Goal: Task Accomplishment & Management: Complete application form

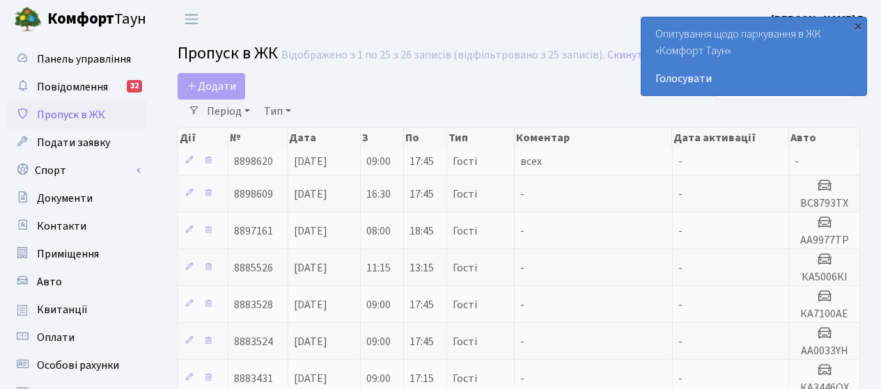
select select "25"
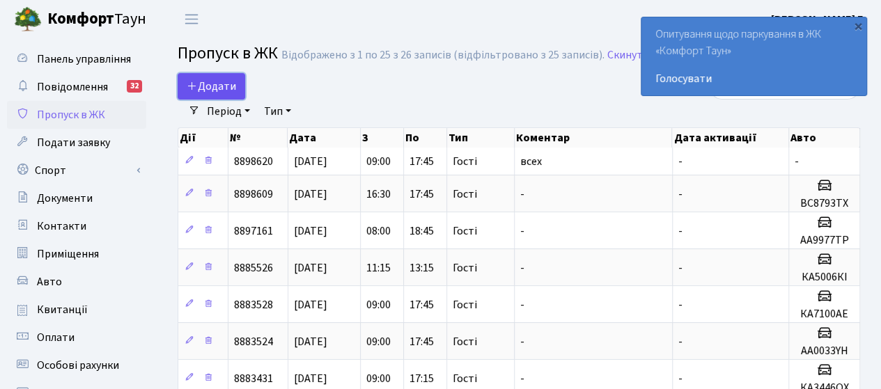
click at [216, 86] on span "Додати" at bounding box center [211, 86] width 49 height 15
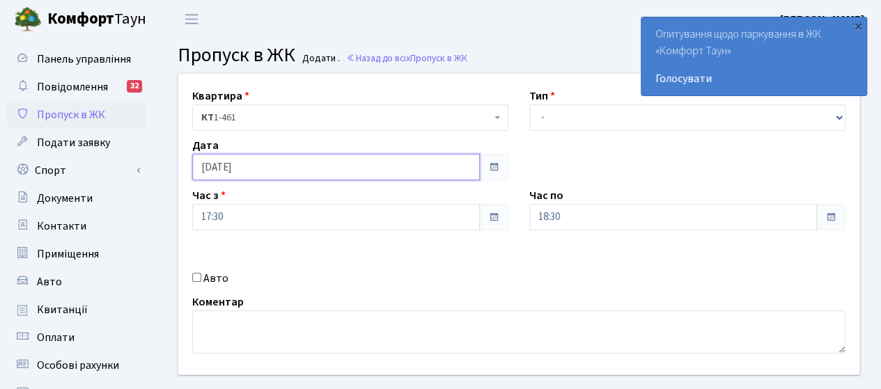
click at [277, 166] on input "[DATE]" at bounding box center [335, 167] width 287 height 26
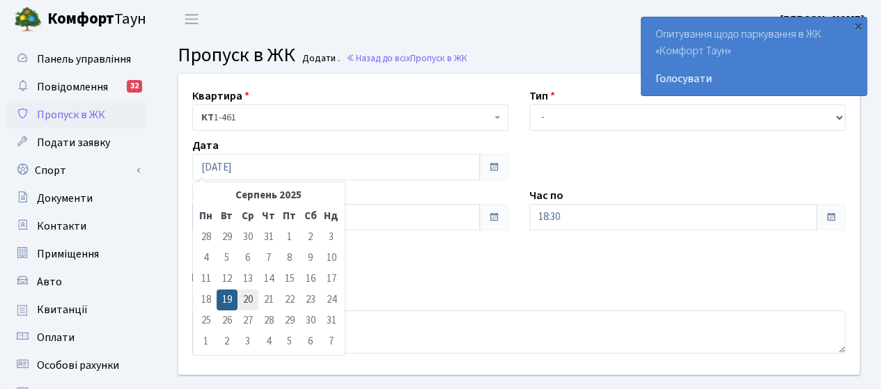
click at [249, 300] on td "20" at bounding box center [247, 300] width 21 height 21
type input "[DATE]"
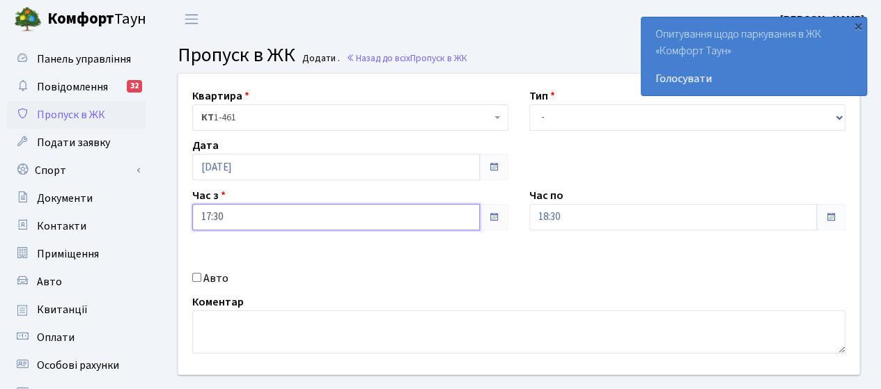
click at [306, 216] on input "17:30" at bounding box center [335, 217] width 287 height 26
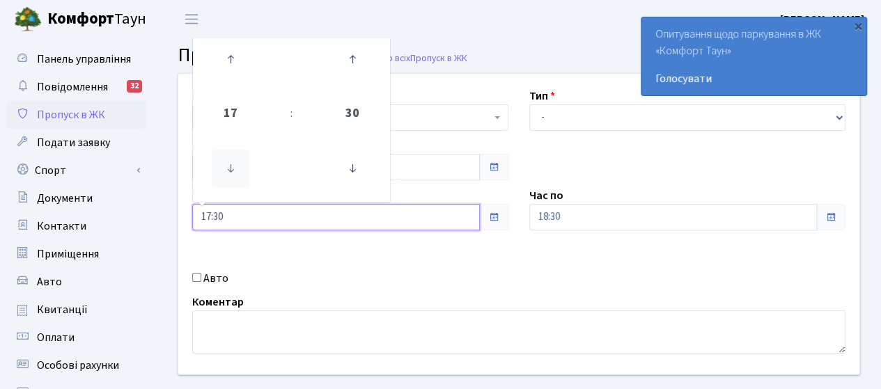
click at [224, 165] on icon at bounding box center [231, 169] width 38 height 38
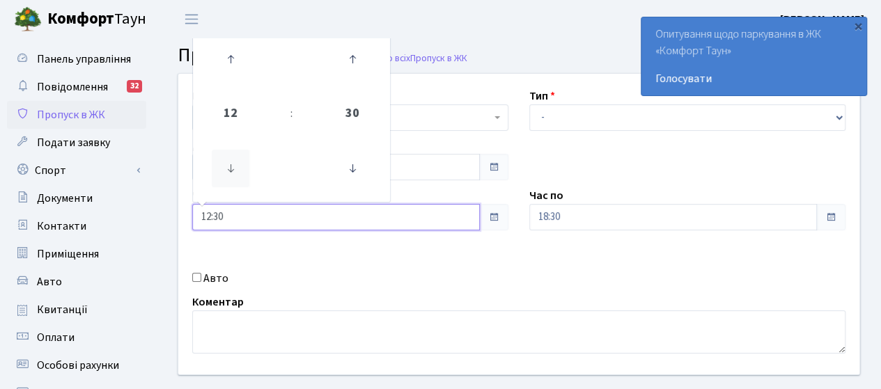
click at [224, 165] on icon at bounding box center [231, 169] width 38 height 38
type input "09:30"
click at [595, 227] on input "18:30" at bounding box center [672, 217] width 287 height 26
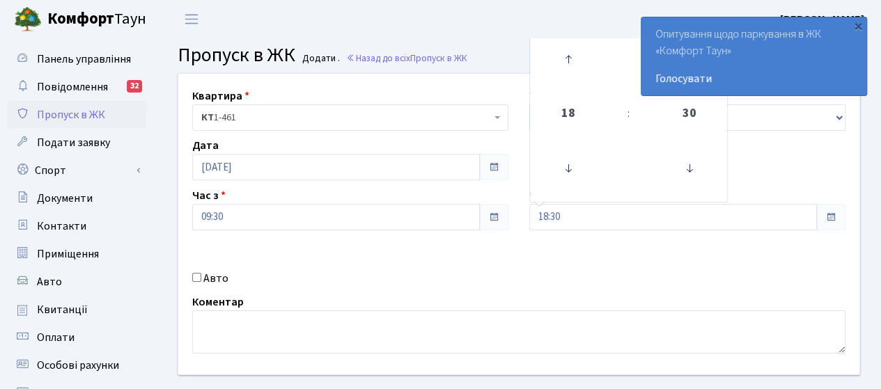
click at [529, 278] on div "Квартира <b>КТ</b>&nbsp;&nbsp;&nbsp;&nbsp;1-461 КТ 1-461 Тип - Доставка Таксі Г…" at bounding box center [519, 224] width 702 height 301
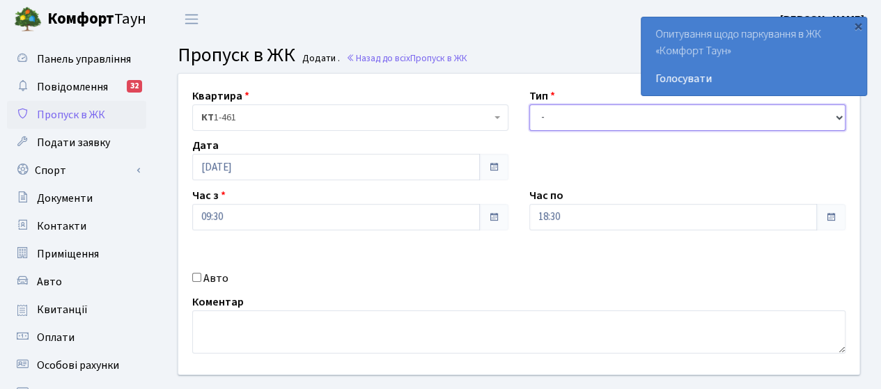
drag, startPoint x: 564, startPoint y: 120, endPoint x: 558, endPoint y: 127, distance: 8.9
click at [564, 120] on select "- Доставка Таксі Гості Сервіс" at bounding box center [687, 117] width 316 height 26
select select "3"
click at [529, 104] on select "- Доставка Таксі Гості Сервіс" at bounding box center [687, 117] width 316 height 26
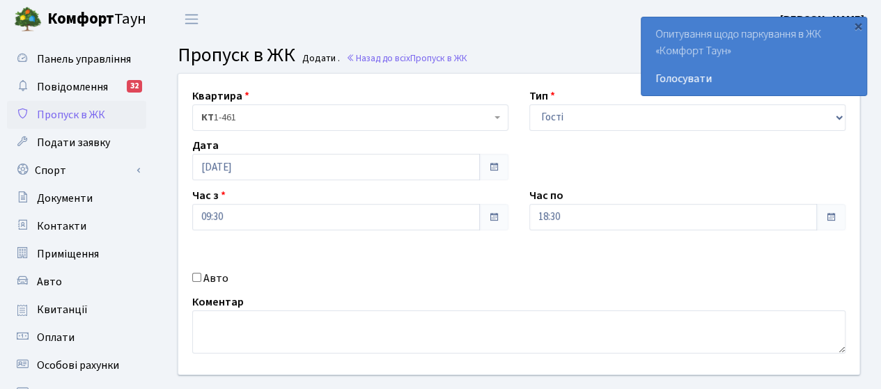
click at [0, 38] on div "Панель управління Повідомлення 32 Пропуск в ЖК Подати заявку Спорт Бронювання С…" at bounding box center [78, 314] width 157 height 553
click at [213, 281] on label "Авто" at bounding box center [215, 278] width 25 height 17
click at [201, 281] on input "Авто" at bounding box center [196, 277] width 9 height 9
checkbox input "true"
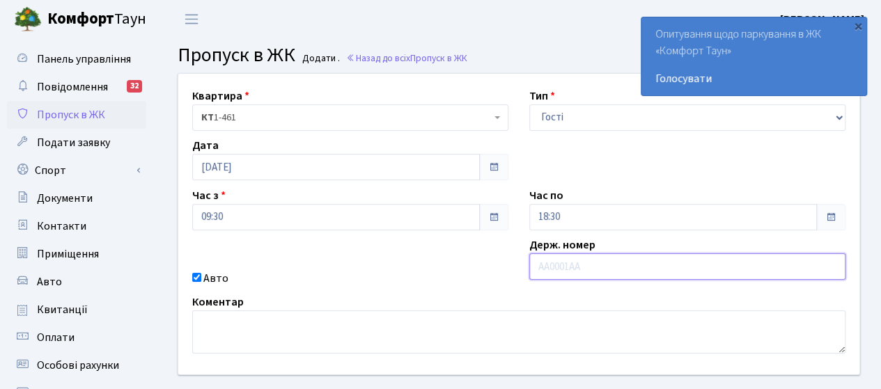
click at [604, 271] on input "text" at bounding box center [687, 266] width 316 height 26
type input "А"
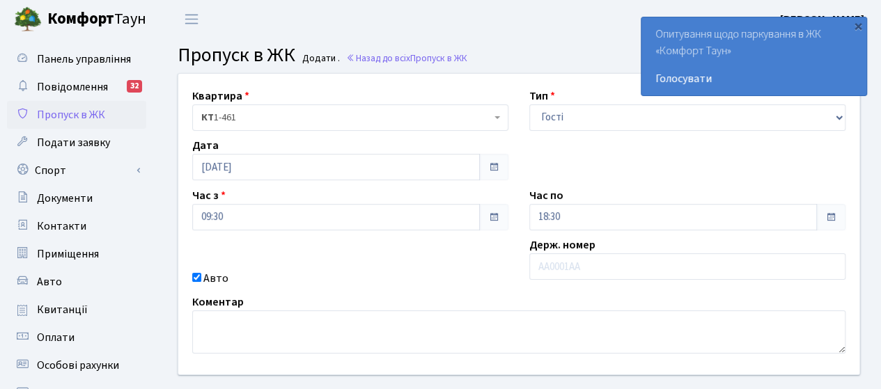
click at [0, 29] on link "Комфорт Таун" at bounding box center [87, 19] width 174 height 38
select select "3"
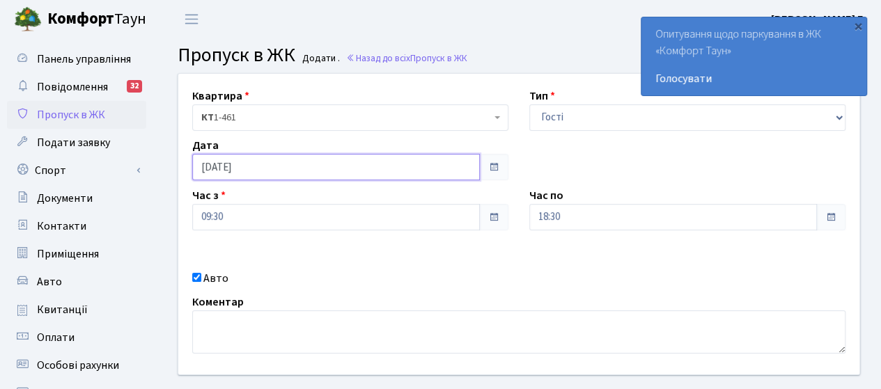
click at [310, 168] on input "[DATE]" at bounding box center [335, 167] width 287 height 26
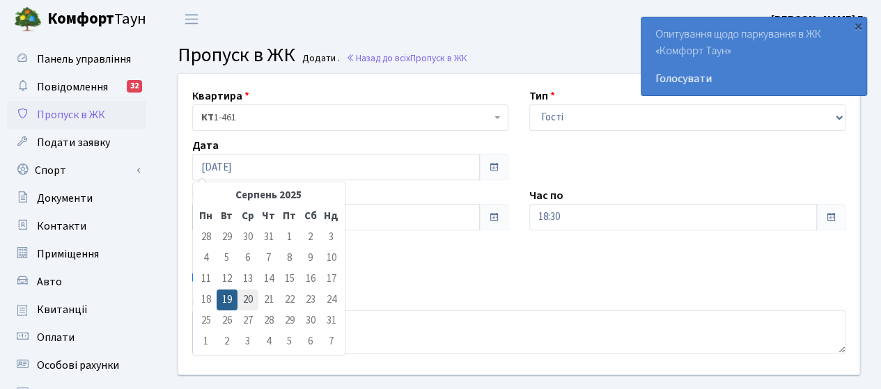
click at [251, 300] on td "20" at bounding box center [247, 300] width 21 height 21
type input "[DATE]"
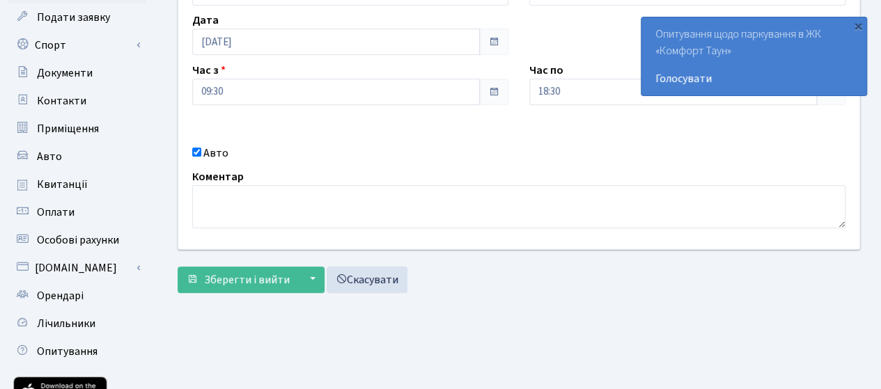
scroll to position [139, 0]
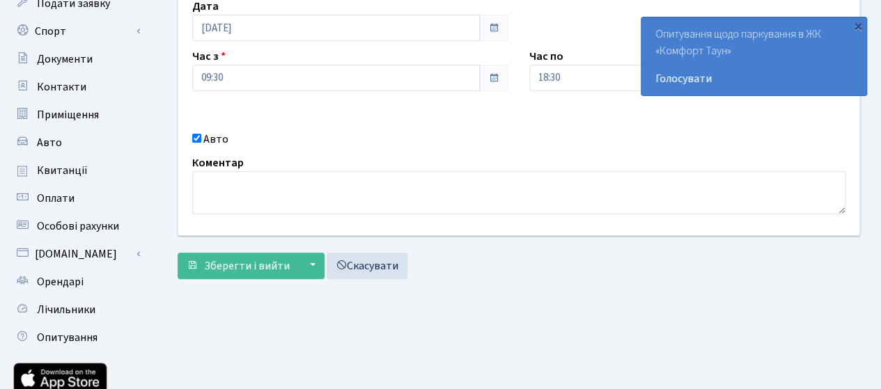
click at [197, 140] on input "Авто" at bounding box center [196, 138] width 9 height 9
click at [199, 140] on input "Авто" at bounding box center [196, 138] width 9 height 9
checkbox input "true"
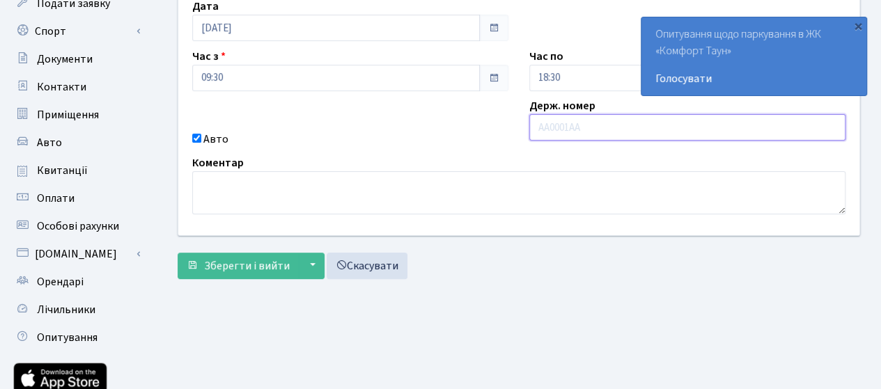
click at [572, 131] on input "text" at bounding box center [687, 127] width 316 height 26
paste input "КА7100АЕ"
type input "КА7100АЕ"
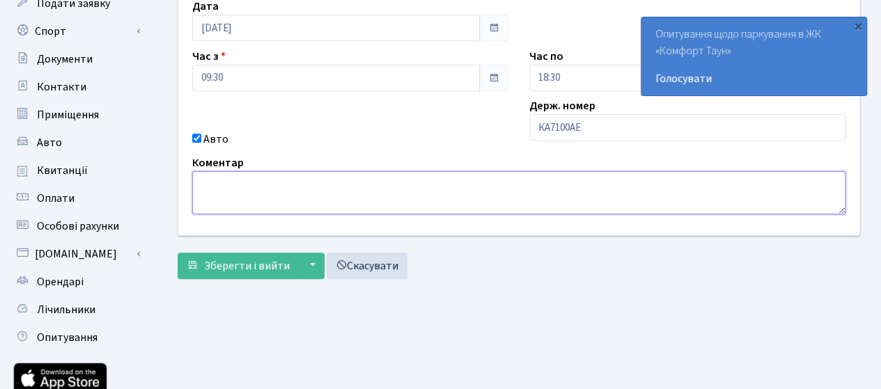
click at [545, 187] on textarea at bounding box center [518, 192] width 653 height 43
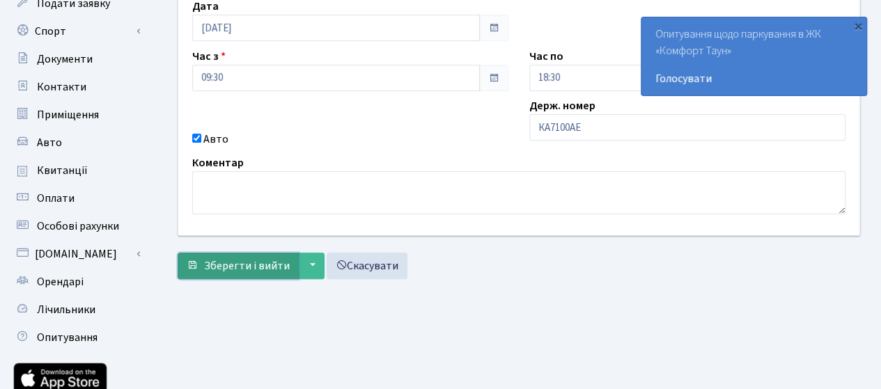
click at [216, 266] on span "Зберегти і вийти" at bounding box center [247, 265] width 86 height 15
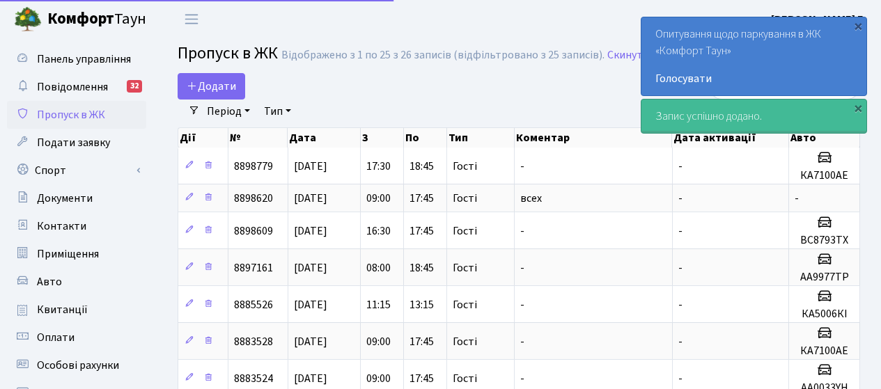
select select "25"
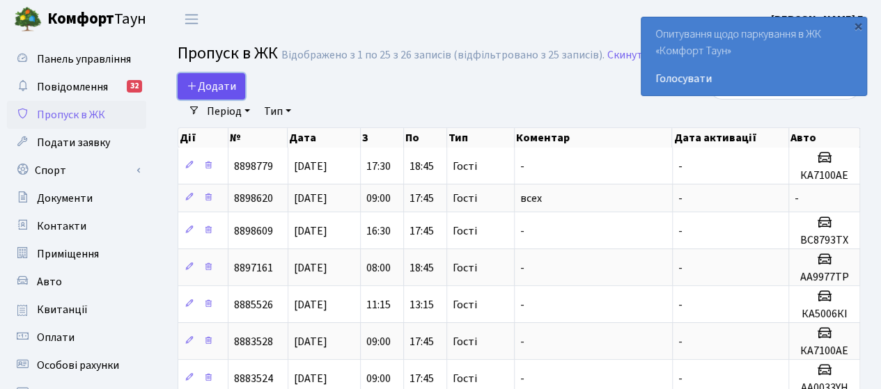
click at [213, 94] on span "Додати" at bounding box center [211, 86] width 49 height 15
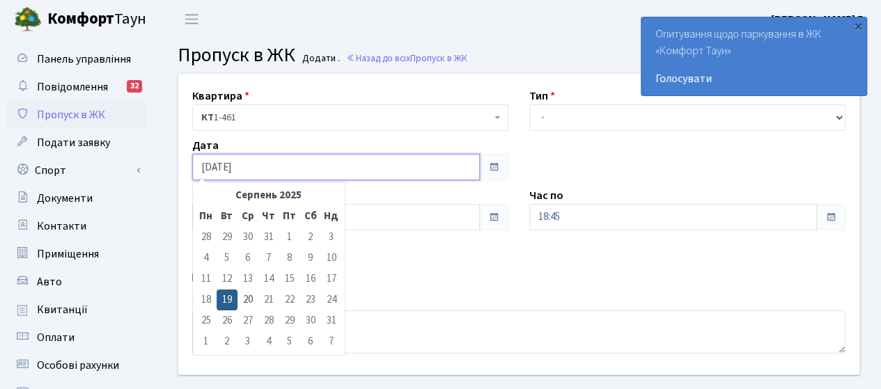
click at [280, 172] on input "[DATE]" at bounding box center [335, 167] width 287 height 26
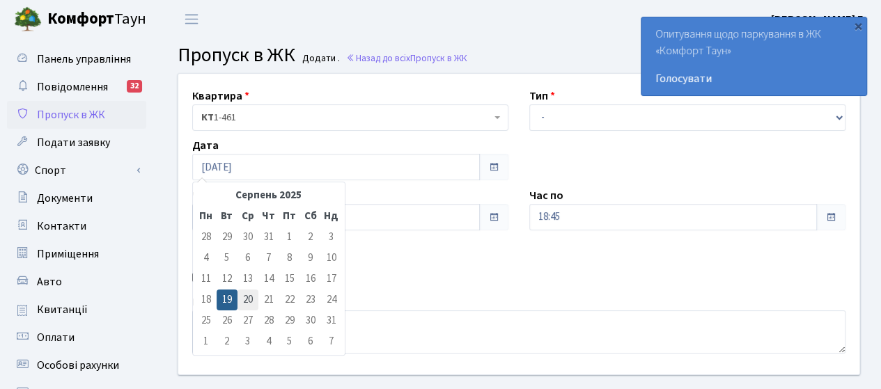
click at [248, 300] on td "20" at bounding box center [247, 300] width 21 height 21
type input "[DATE]"
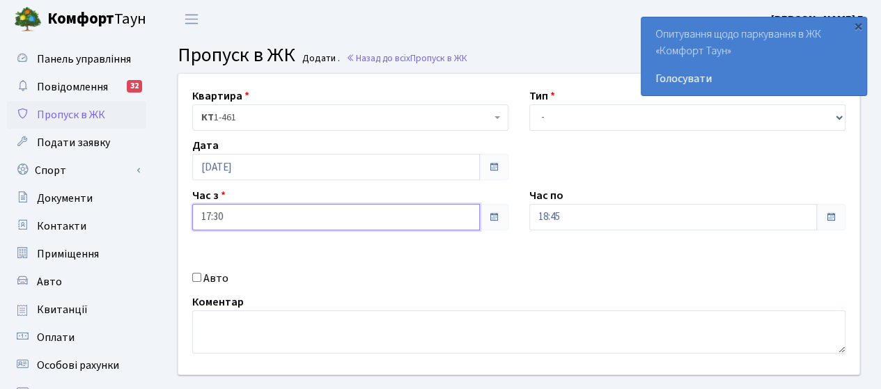
click at [246, 222] on input "17:30" at bounding box center [335, 217] width 287 height 26
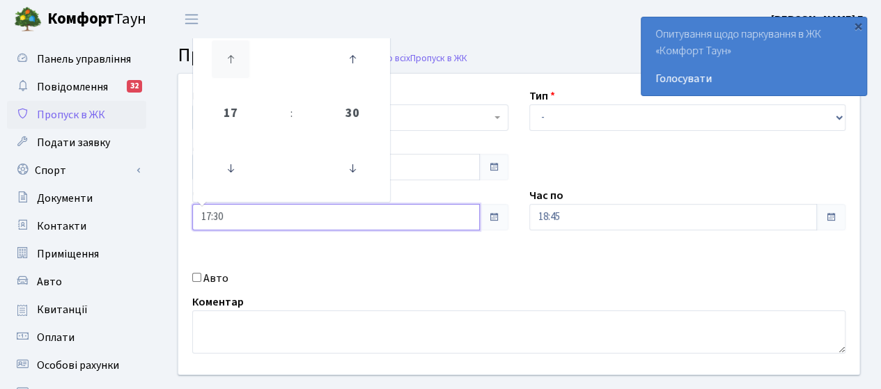
click at [234, 65] on icon at bounding box center [231, 59] width 38 height 38
click at [232, 170] on icon at bounding box center [231, 169] width 38 height 38
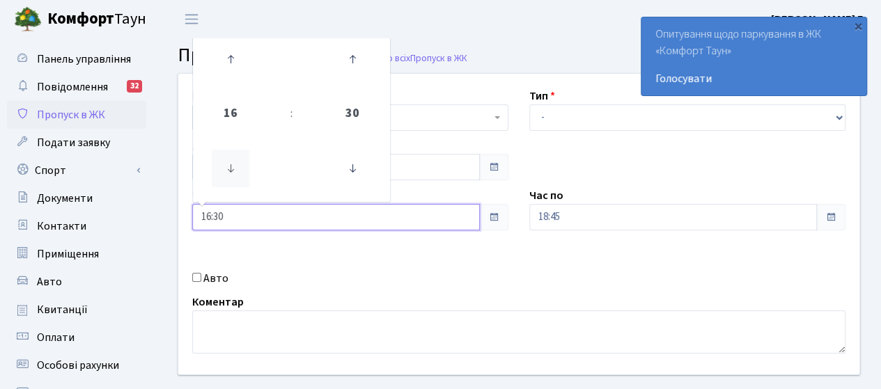
click at [232, 170] on icon at bounding box center [231, 169] width 38 height 38
click at [232, 169] on icon at bounding box center [231, 169] width 38 height 38
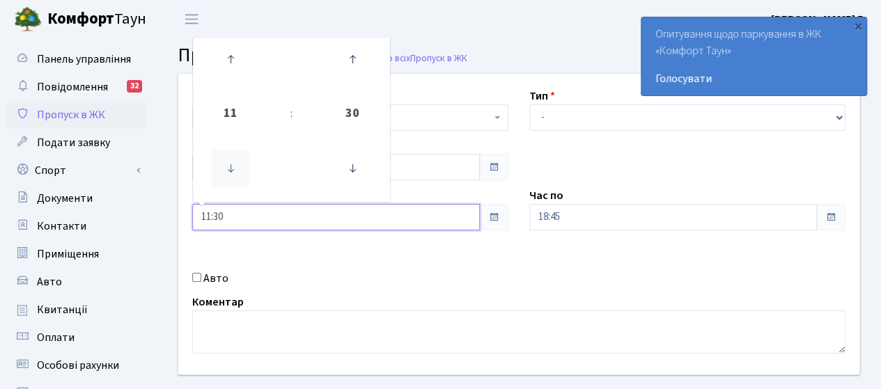
click at [232, 169] on icon at bounding box center [231, 169] width 38 height 38
click at [233, 62] on icon at bounding box center [231, 59] width 38 height 38
type input "09:30"
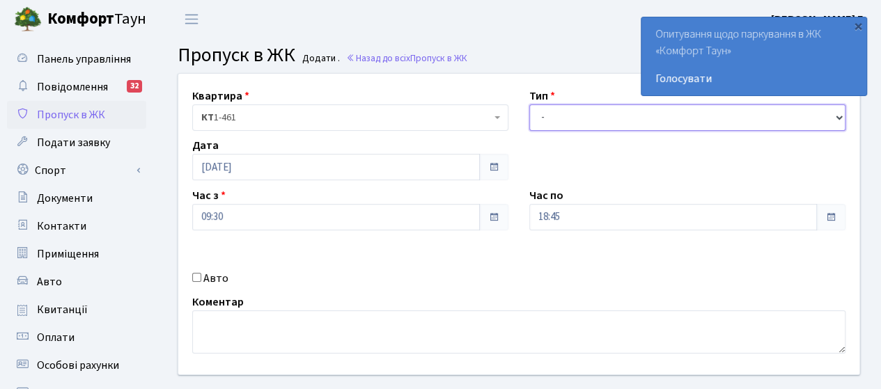
click at [588, 117] on select "- Доставка Таксі Гості Сервіс" at bounding box center [687, 117] width 316 height 26
select select "3"
click at [529, 104] on select "- Доставка Таксі Гості Сервіс" at bounding box center [687, 117] width 316 height 26
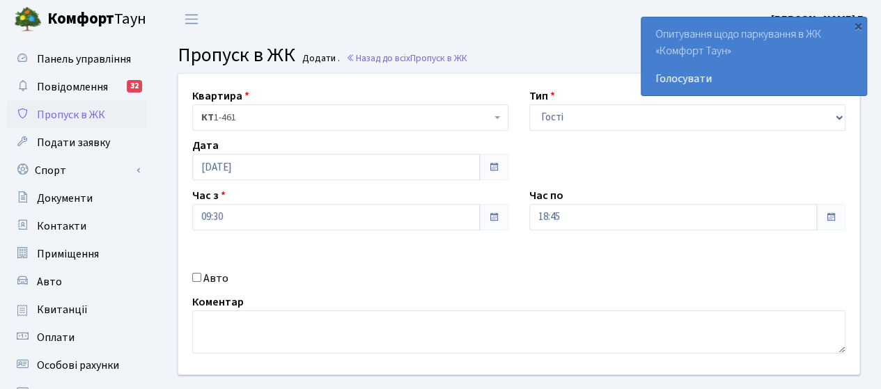
click at [219, 276] on label "Авто" at bounding box center [215, 278] width 25 height 17
click at [201, 276] on input "Авто" at bounding box center [196, 277] width 9 height 9
checkbox input "true"
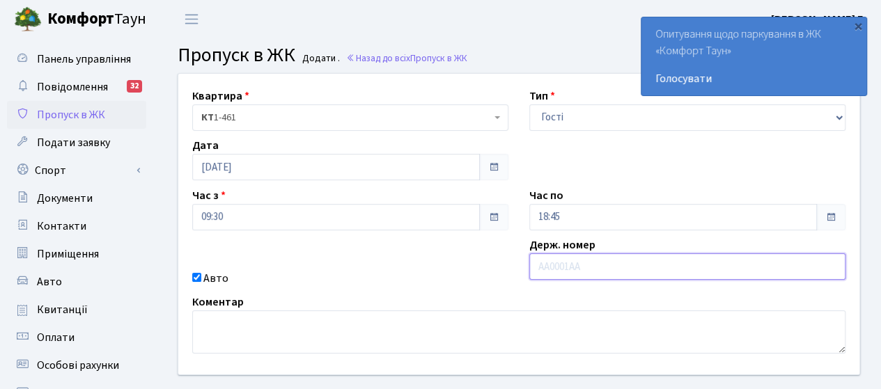
paste input "КА7100АЕ"
type input "КА7100АЕ"
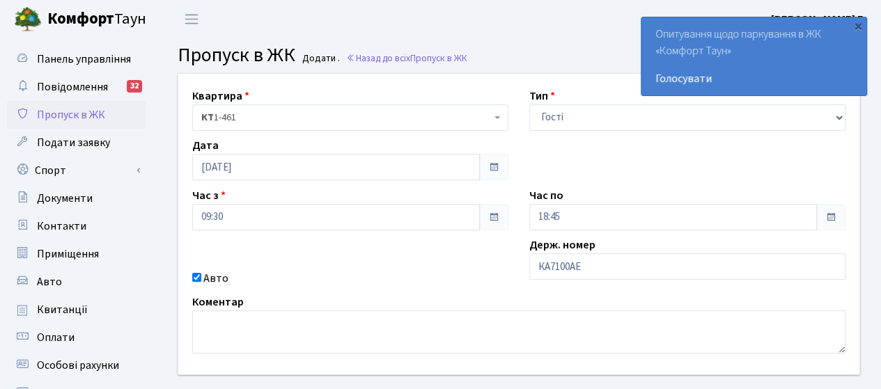
click at [340, 275] on div "Авто" at bounding box center [350, 278] width 337 height 17
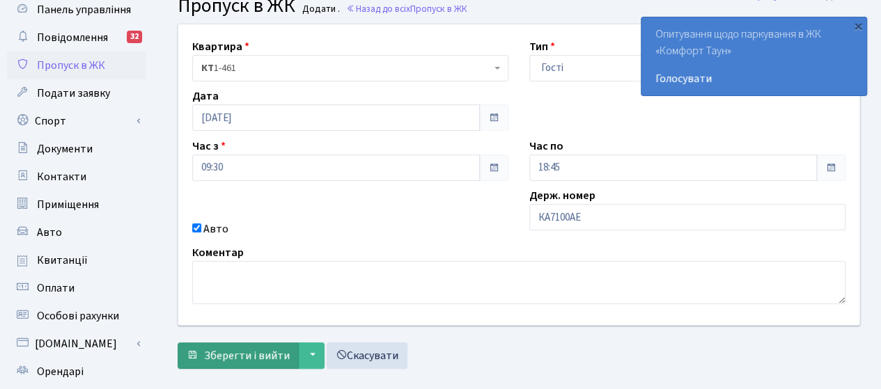
scroll to position [70, 0]
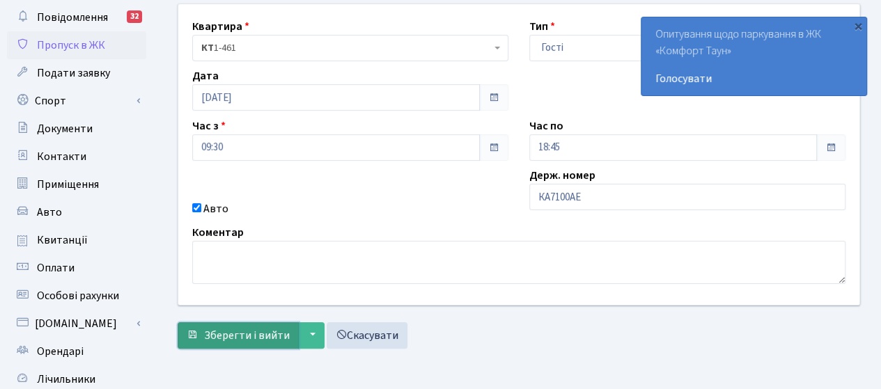
click at [250, 333] on span "Зберегти і вийти" at bounding box center [247, 335] width 86 height 15
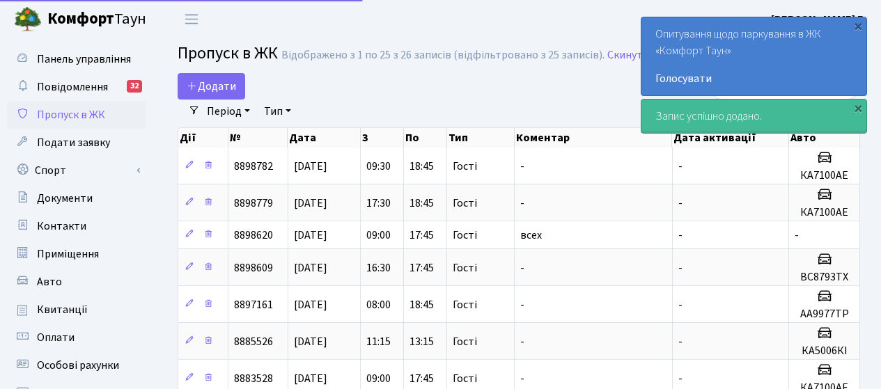
select select "25"
